Goal: Use online tool/utility: Utilize a website feature to perform a specific function

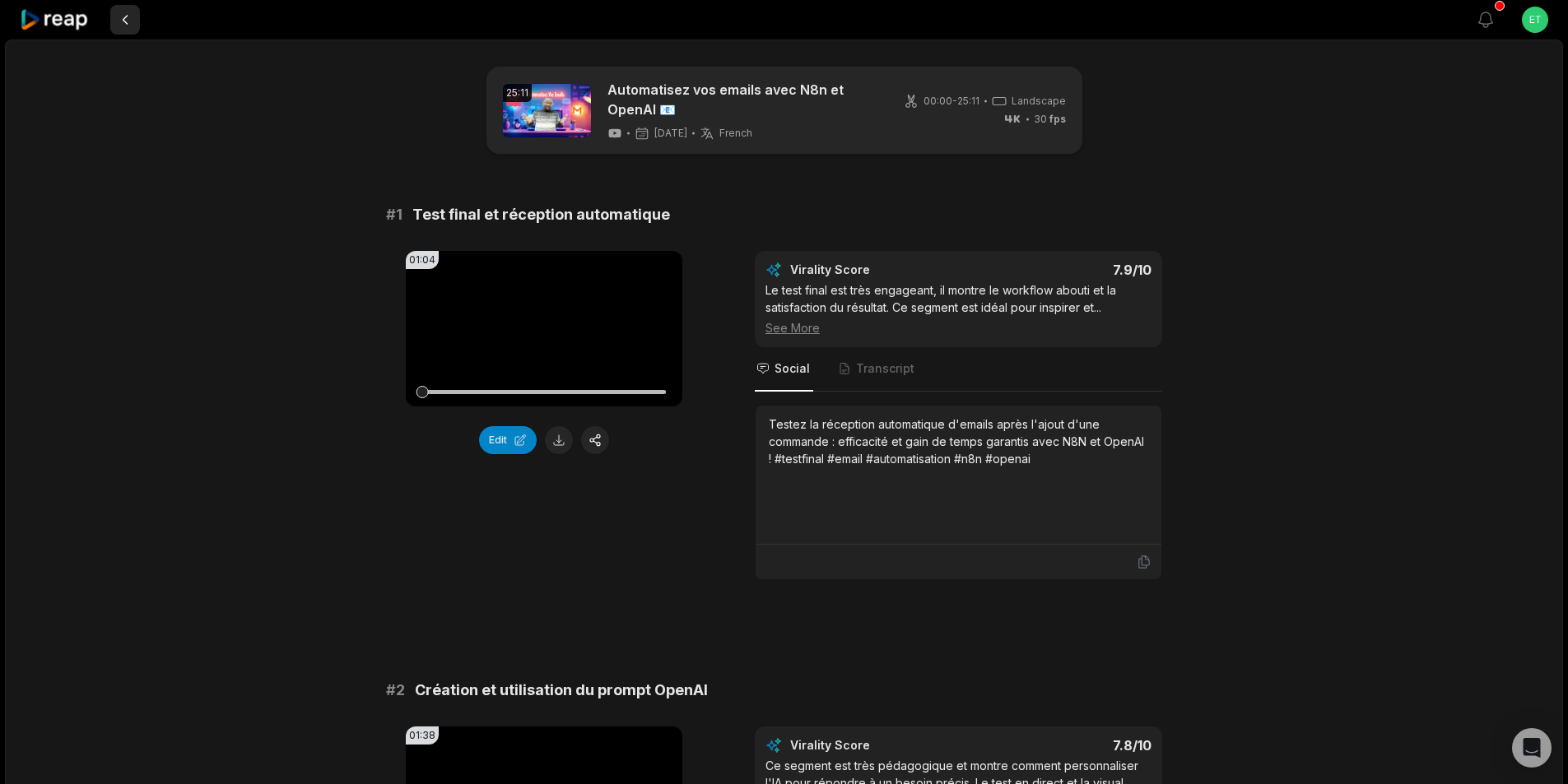
click at [123, 23] on button at bounding box center [125, 19] width 30 height 30
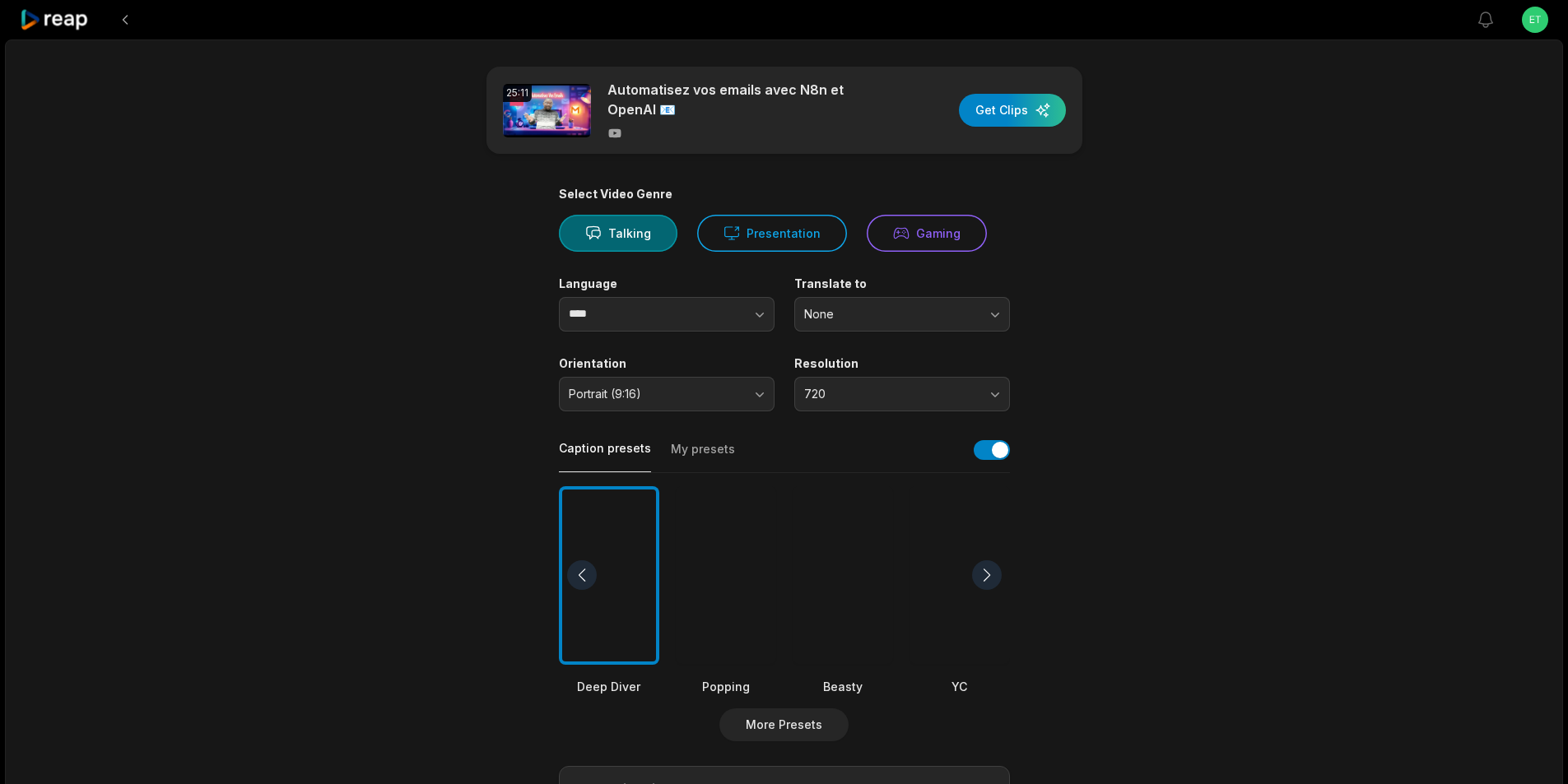
click at [75, 22] on icon at bounding box center [54, 19] width 70 height 22
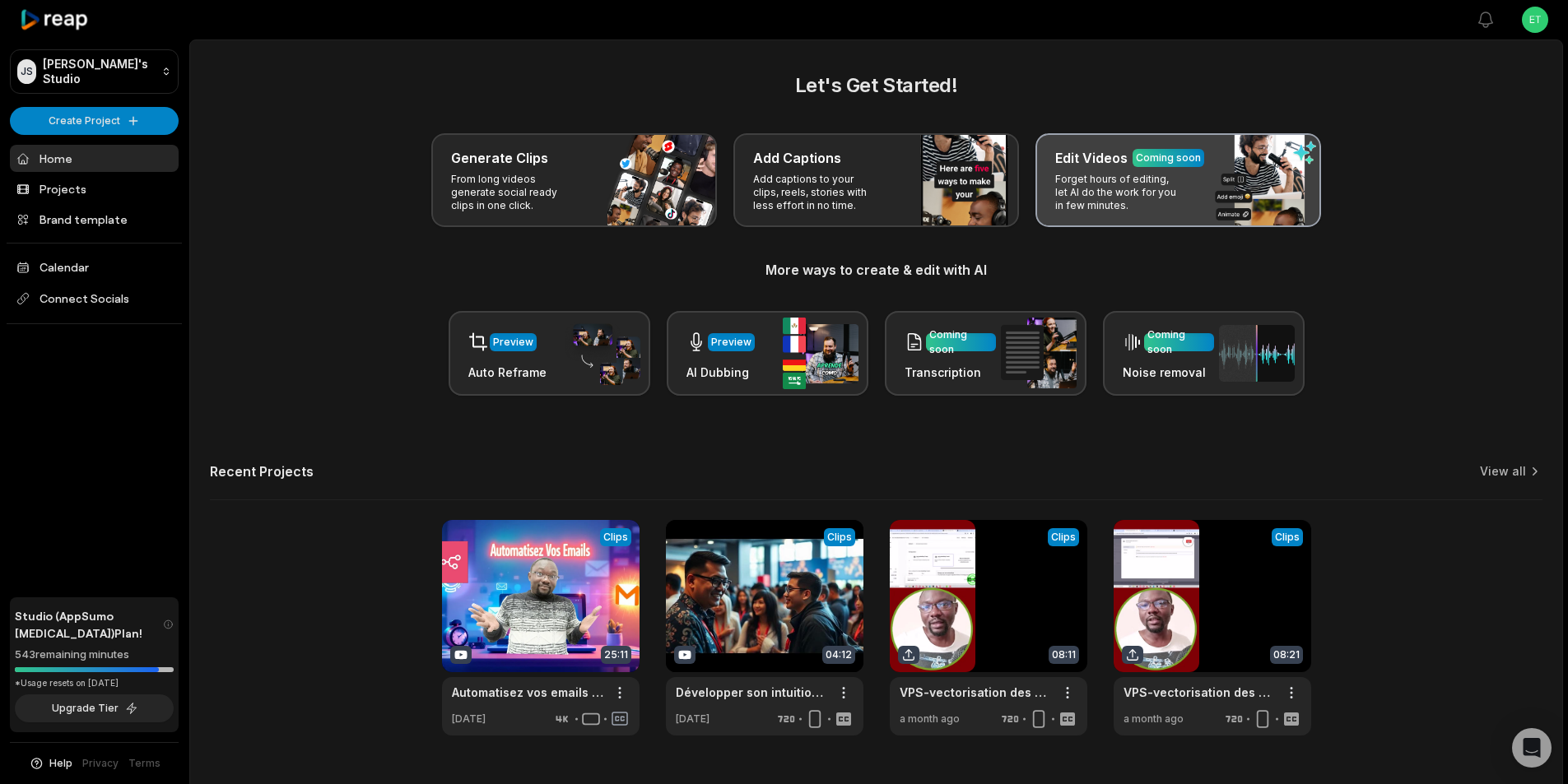
click at [1140, 189] on p "Forget hours of editing, let AI do the work for you in few minutes." at bounding box center [1119, 193] width 128 height 40
click at [1124, 196] on p "Forget hours of editing, let AI do the work for you in few minutes." at bounding box center [1119, 193] width 128 height 40
click at [1083, 196] on p "Forget hours of editing, let AI do the work for you in few minutes." at bounding box center [1119, 193] width 128 height 40
